Goal: Connect with others: Connect with others

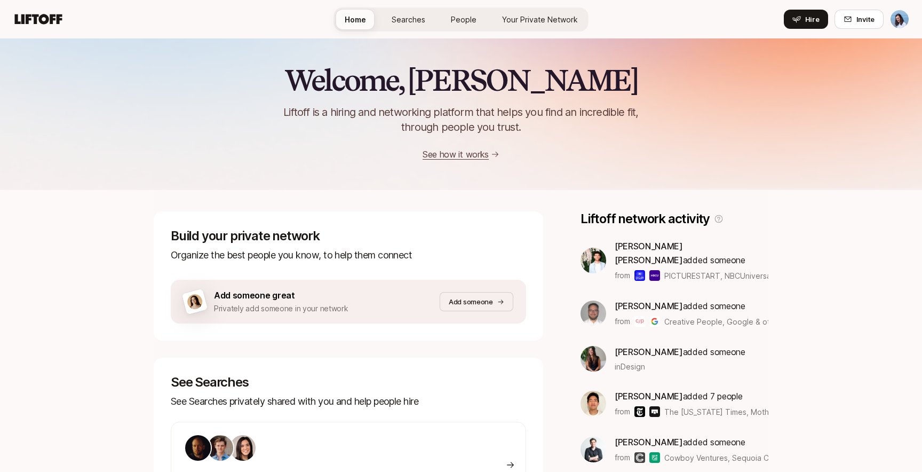
scroll to position [240, 0]
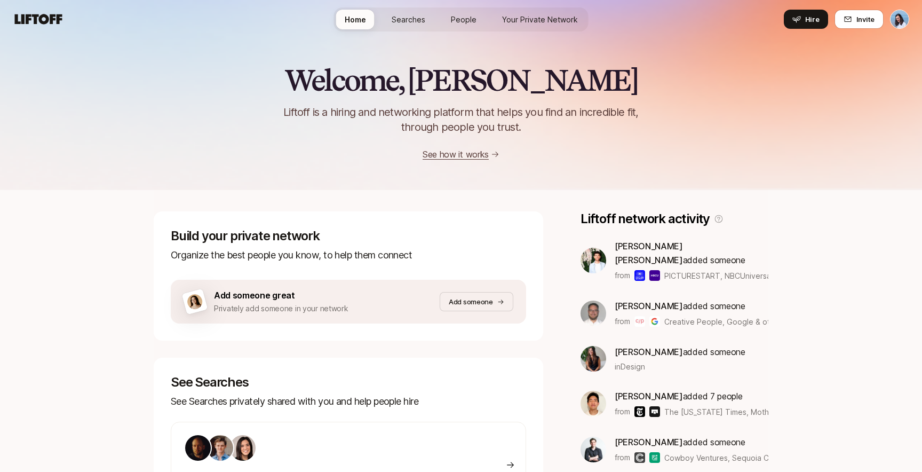
click at [463, 16] on span "People" at bounding box center [464, 19] width 26 height 11
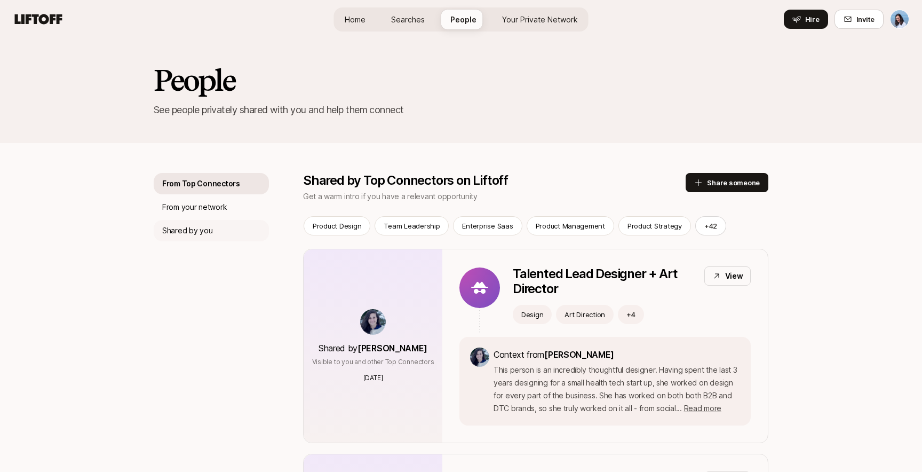
click at [201, 233] on p "Shared by you" at bounding box center [187, 230] width 50 height 13
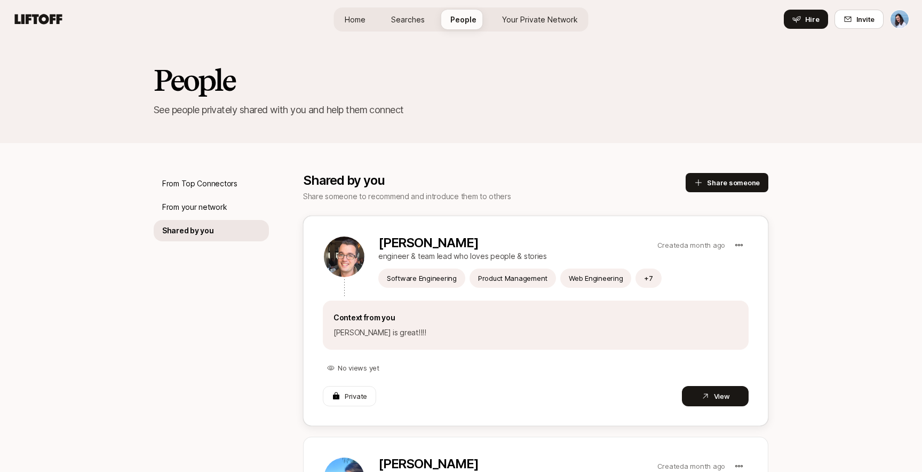
click at [460, 247] on p "[PERSON_NAME]" at bounding box center [515, 242] width 275 height 15
click at [722, 393] on button "View" at bounding box center [715, 396] width 67 height 20
